Goal: Information Seeking & Learning: Learn about a topic

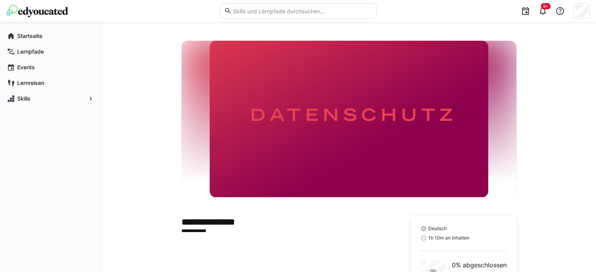
scroll to position [66, 0]
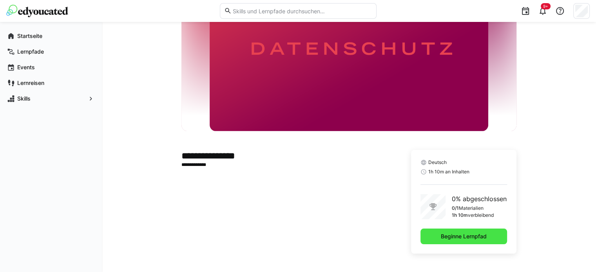
click at [461, 236] on span "Beginne Lernpfad" at bounding box center [464, 237] width 48 height 8
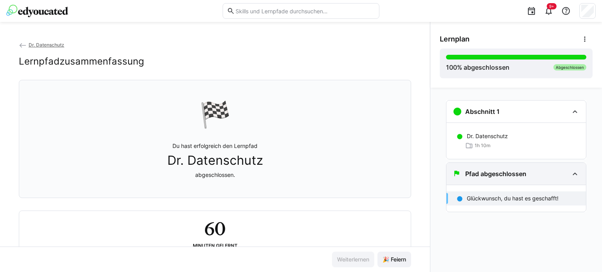
click at [576, 171] on eds-icon at bounding box center [574, 173] width 9 height 9
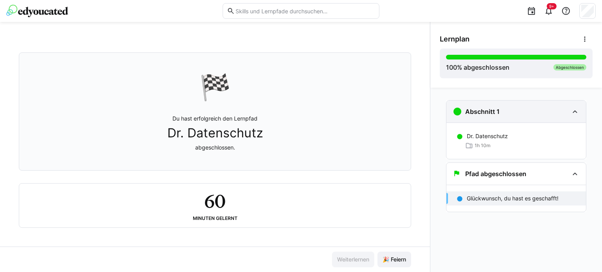
click at [550, 117] on div "Abschnitt 1" at bounding box center [516, 112] width 140 height 22
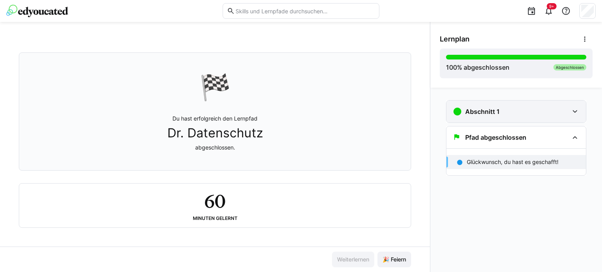
click at [542, 113] on div "Abschnitt 1" at bounding box center [511, 111] width 116 height 9
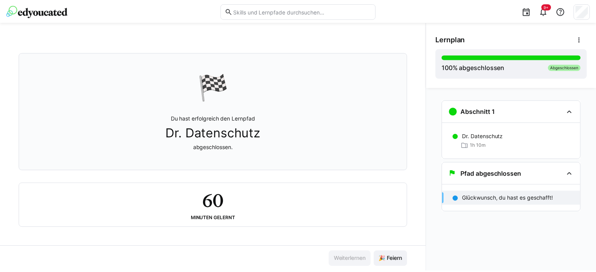
scroll to position [0, 0]
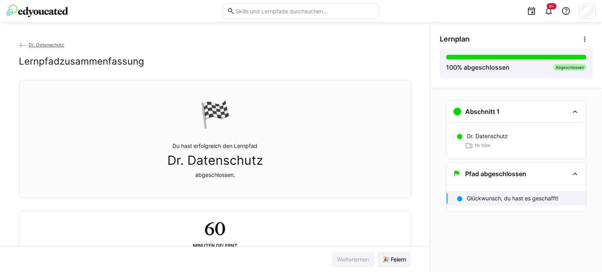
click at [44, 45] on span "Dr. Datenschutz" at bounding box center [47, 45] width 36 height 6
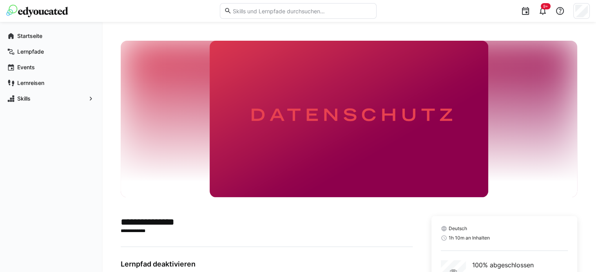
scroll to position [74, 0]
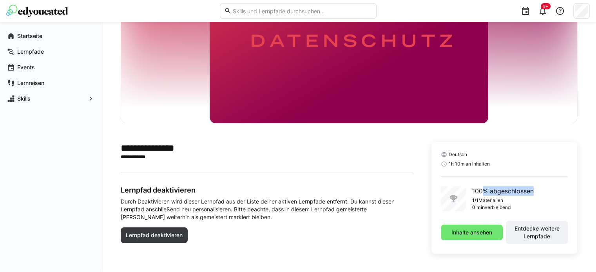
drag, startPoint x: 484, startPoint y: 192, endPoint x: 560, endPoint y: 192, distance: 75.2
click at [560, 192] on div "100% abgeschlossen 1/1 Materialien 0 min verbleibend" at bounding box center [504, 199] width 127 height 25
click at [337, 119] on img at bounding box center [349, 45] width 279 height 157
click at [0, 0] on app-navigation-label "Startseite" at bounding box center [0, 0] width 0 height 0
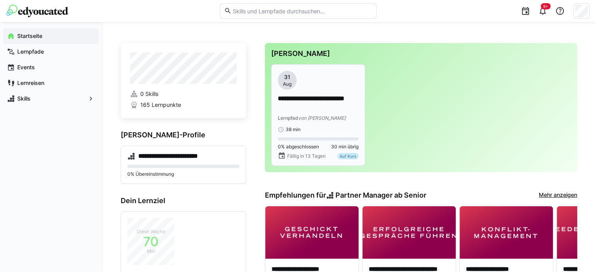
click at [310, 127] on div "38 min" at bounding box center [318, 130] width 81 height 6
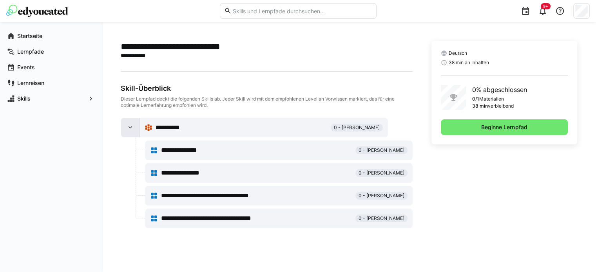
click at [132, 127] on eds-icon at bounding box center [131, 128] width 8 height 8
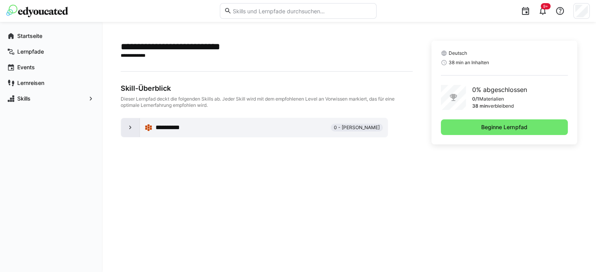
click at [132, 127] on eds-icon at bounding box center [131, 128] width 8 height 8
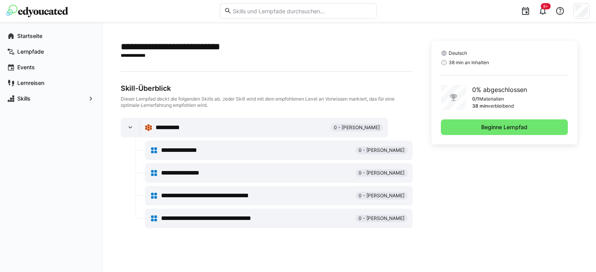
click at [179, 152] on span "**********" at bounding box center [186, 150] width 51 height 9
click at [263, 127] on div "**********" at bounding box center [242, 127] width 172 height 9
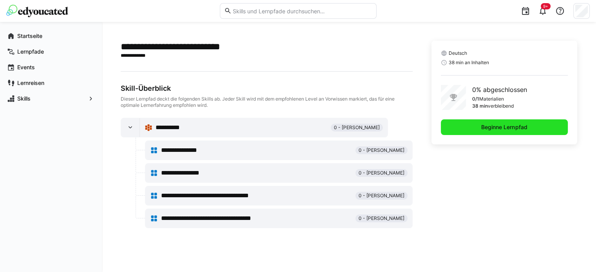
click at [484, 123] on span "Beginne Lernpfad" at bounding box center [504, 128] width 127 height 16
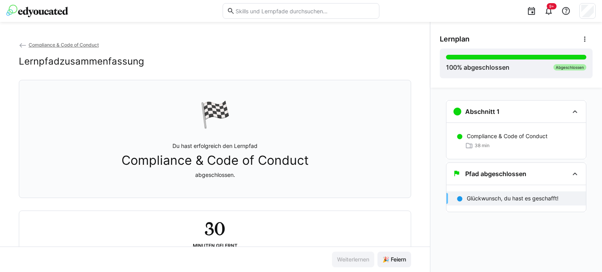
click at [69, 44] on span "Compliance & Code of Conduct" at bounding box center [64, 45] width 70 height 6
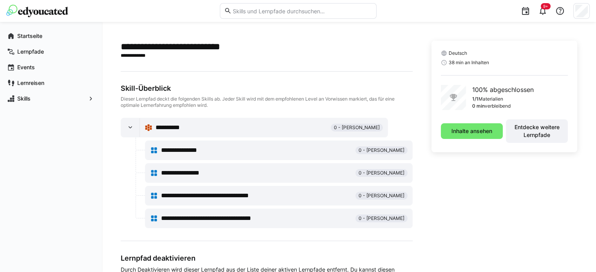
click at [204, 174] on span "**********" at bounding box center [189, 173] width 56 height 9
click at [466, 131] on span "Inhalte ansehen" at bounding box center [471, 131] width 43 height 8
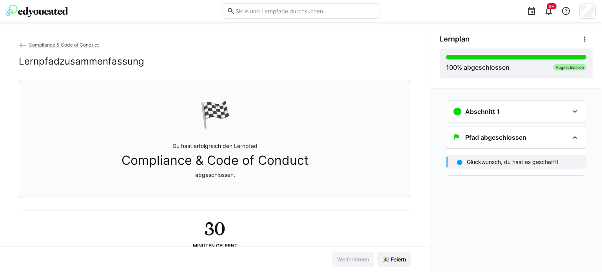
scroll to position [29, 0]
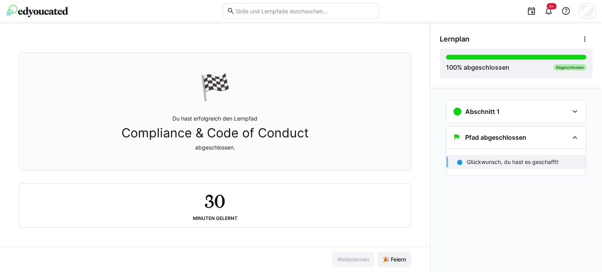
click at [251, 89] on div "🏁 Du hast erfolgreich den Lernpfad Compliance & Code of Conduct abgeschlossen." at bounding box center [214, 112] width 379 height 108
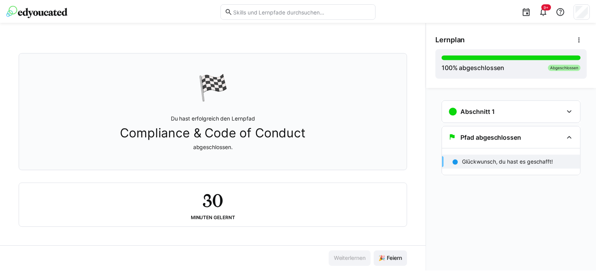
scroll to position [0, 0]
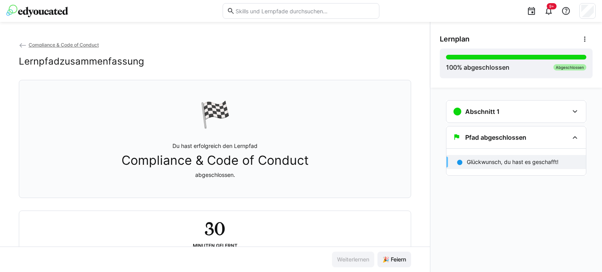
click at [32, 42] on span "Compliance & Code of Conduct" at bounding box center [64, 45] width 70 height 6
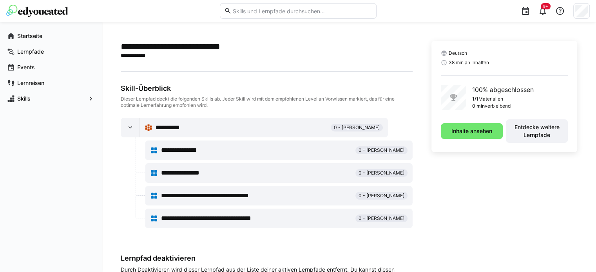
scroll to position [66, 0]
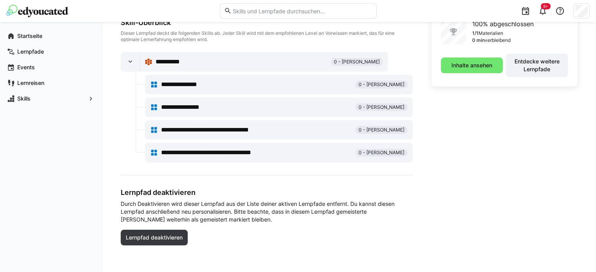
click at [224, 127] on span "**********" at bounding box center [223, 129] width 125 height 9
click at [329, 117] on div "**********" at bounding box center [267, 107] width 292 height 111
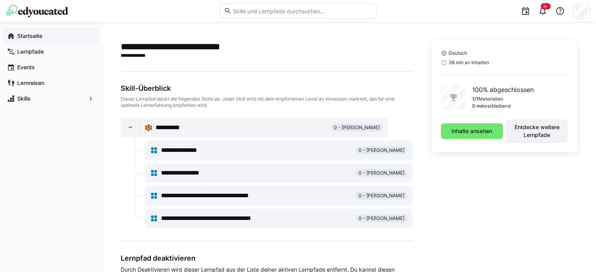
click at [0, 0] on app-navigation-label "Startseite" at bounding box center [0, 0] width 0 height 0
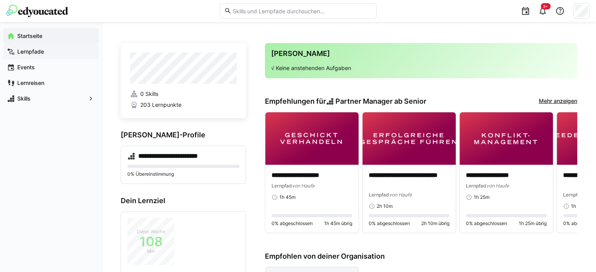
click at [48, 59] on div "Lernpfade" at bounding box center [51, 52] width 96 height 16
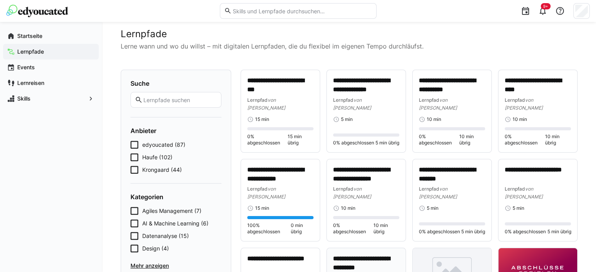
scroll to position [11, 0]
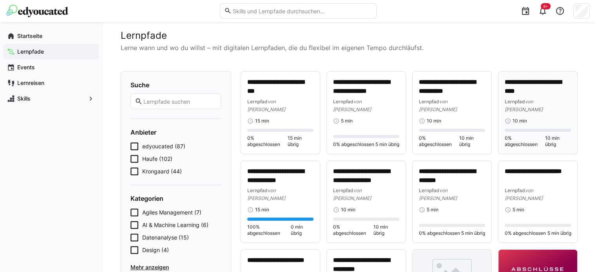
click at [553, 95] on p "**********" at bounding box center [538, 87] width 66 height 18
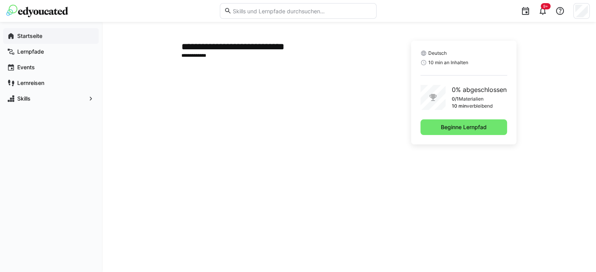
click at [0, 0] on app-navigation-label "Startseite" at bounding box center [0, 0] width 0 height 0
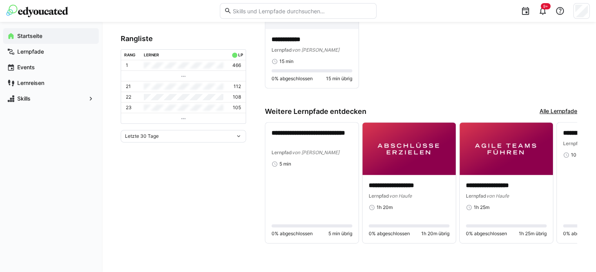
scroll to position [290, 0]
